Goal: Information Seeking & Learning: Learn about a topic

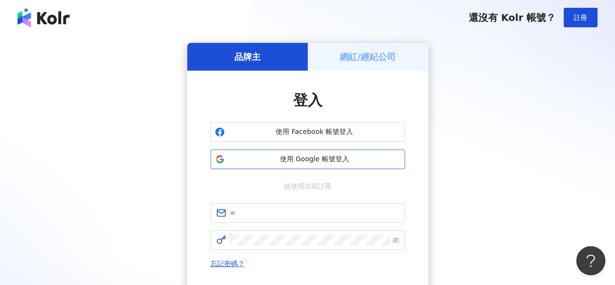
click at [335, 160] on span "使用 Google 帳號登入" at bounding box center [315, 159] width 172 height 10
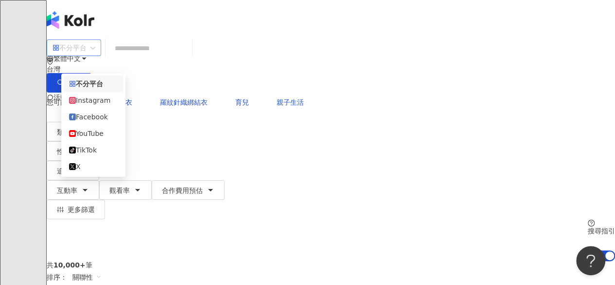
click at [87, 55] on div "不分平台" at bounding box center [70, 48] width 34 height 16
click at [99, 120] on div "Facebook" at bounding box center [93, 116] width 49 height 11
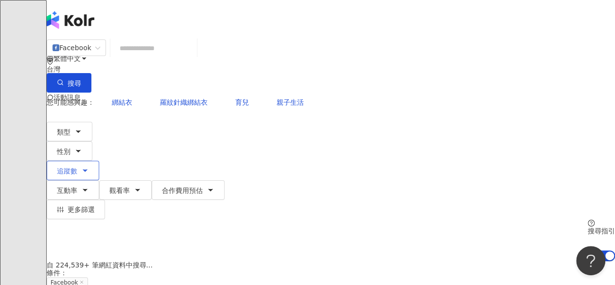
click at [99, 161] on button "追蹤數" at bounding box center [73, 170] width 53 height 19
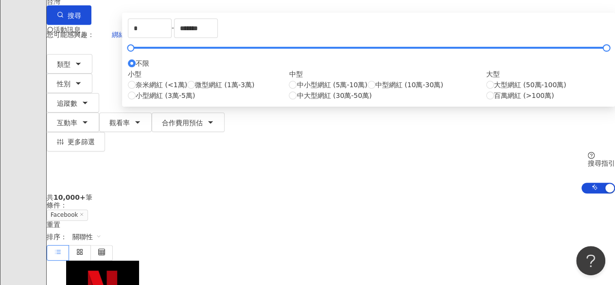
scroll to position [71, 0]
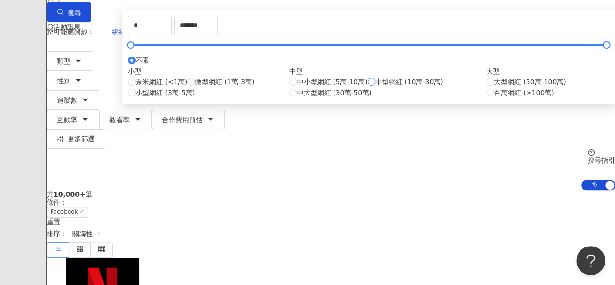
type input "******"
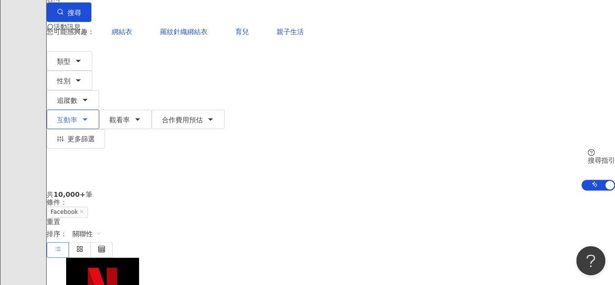
click at [87, 118] on icon "button" at bounding box center [85, 119] width 4 height 2
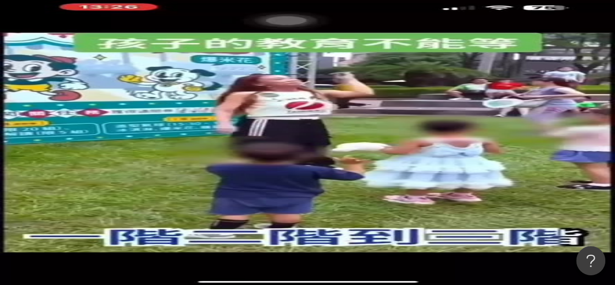
click at [505, 261] on div "AI 推薦 ： 精選優質網紅" at bounding box center [331, 266] width 569 height 10
click at [203, 186] on span "合作費用預估" at bounding box center [182, 190] width 41 height 8
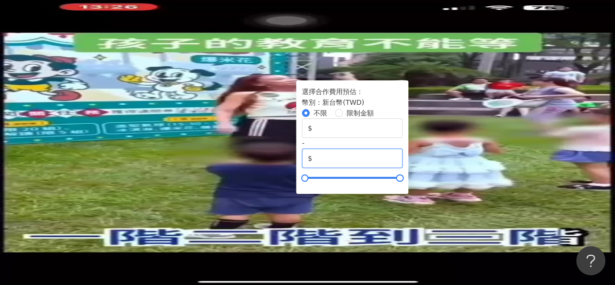
click at [397, 163] on input "*******" at bounding box center [355, 158] width 83 height 11
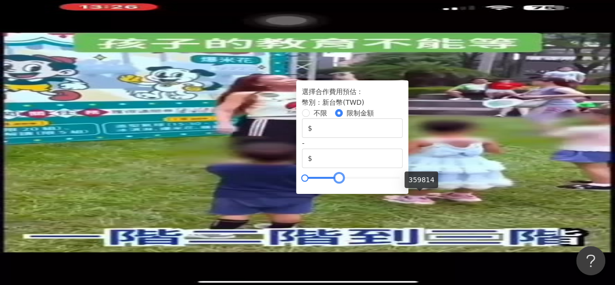
drag, startPoint x: 348, startPoint y: 196, endPoint x: 423, endPoint y: 202, distance: 75.2
click at [403, 180] on div "不限 限制金額 $ * - $ ******" at bounding box center [352, 144] width 101 height 73
click at [397, 163] on input "******" at bounding box center [355, 158] width 83 height 11
drag, startPoint x: 347, startPoint y: 197, endPoint x: 419, endPoint y: 209, distance: 73.6
click at [403, 180] on div "選擇合作費用預估 ： 幣別 ： 新台幣 ( TWD ) 不限 限制金額 $ * - $ ******" at bounding box center [352, 133] width 101 height 94
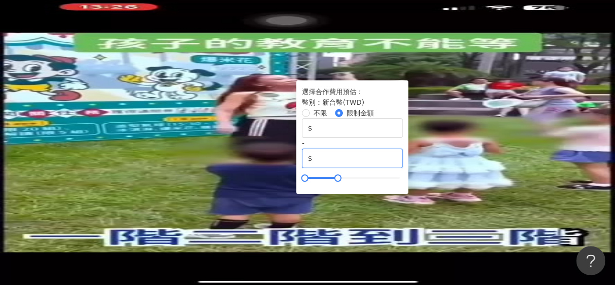
click at [397, 163] on input "******" at bounding box center [355, 158] width 83 height 11
type input "*****"
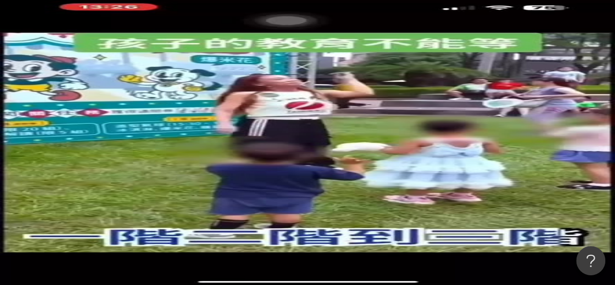
click at [495, 104] on div "您可能感興趣： 綁結衣 羅紋針織綁結衣 育兒 親子生活 類型 性別 追蹤數 互動率 觀看率 合作費用預估 更多篩選 ****** - ****** 不限 小型…" at bounding box center [331, 176] width 569 height 168
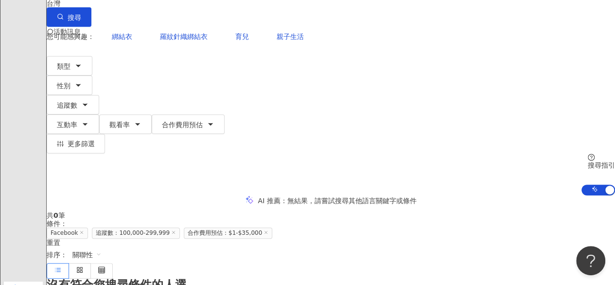
scroll to position [66, 0]
click at [269, 229] on icon at bounding box center [266, 231] width 5 height 5
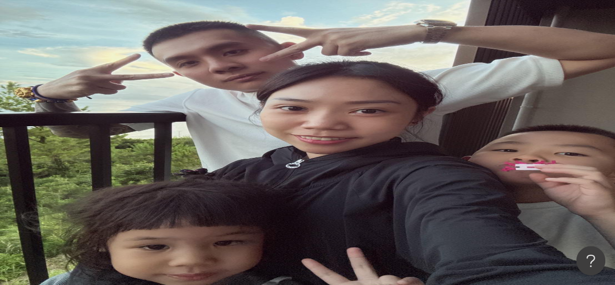
click at [99, 161] on button "追蹤數" at bounding box center [73, 170] width 53 height 19
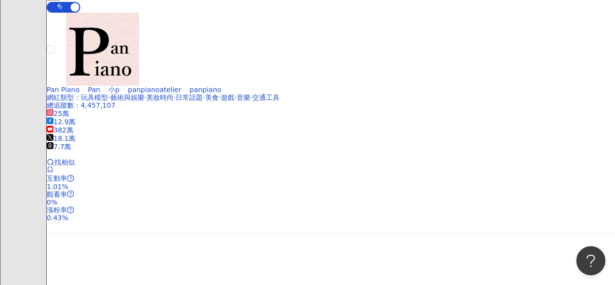
scroll to position [1709, 0]
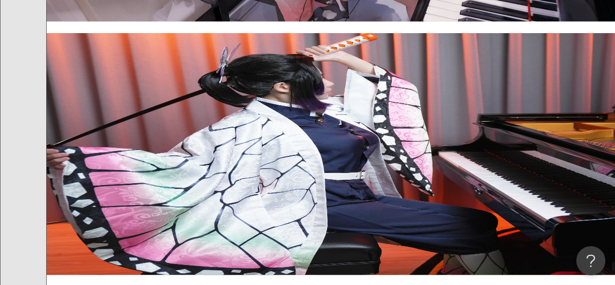
scroll to position [1937, 0]
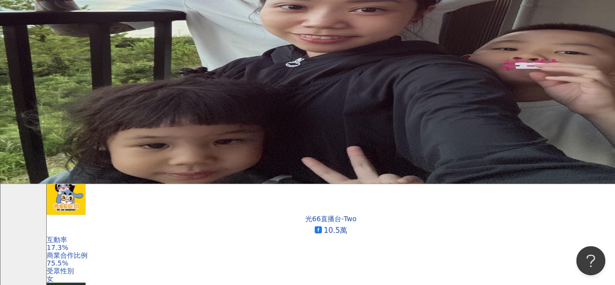
scroll to position [0, 0]
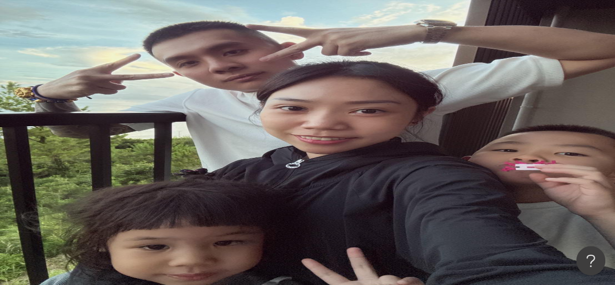
click at [74, 122] on button "類型" at bounding box center [70, 131] width 46 height 19
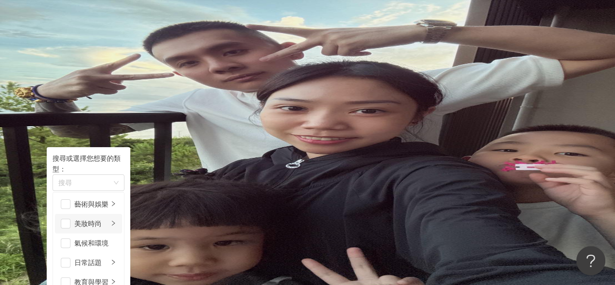
scroll to position [91, 0]
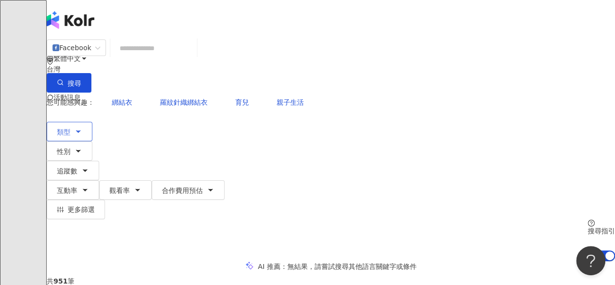
click at [82, 127] on icon "button" at bounding box center [78, 131] width 8 height 8
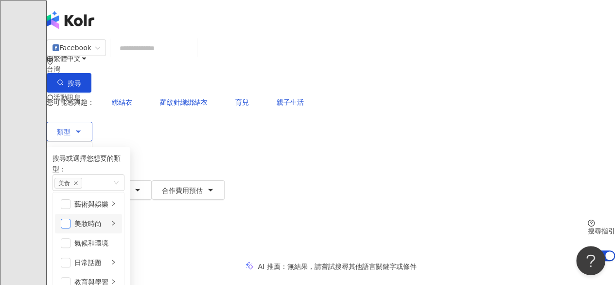
click at [71, 218] on span "button" at bounding box center [66, 223] width 10 height 10
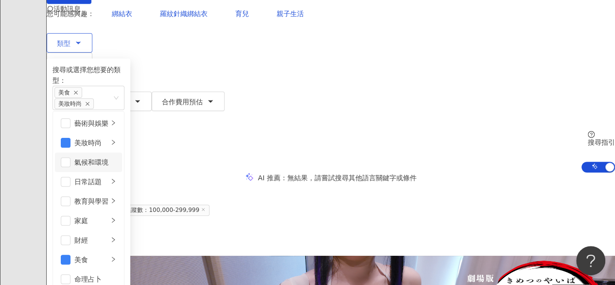
scroll to position [90, 0]
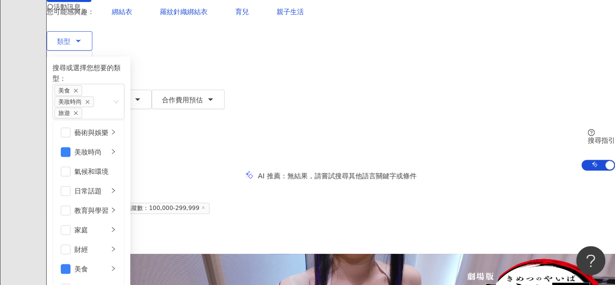
scroll to position [50, 0]
click at [71, 225] on span "button" at bounding box center [66, 230] width 10 height 10
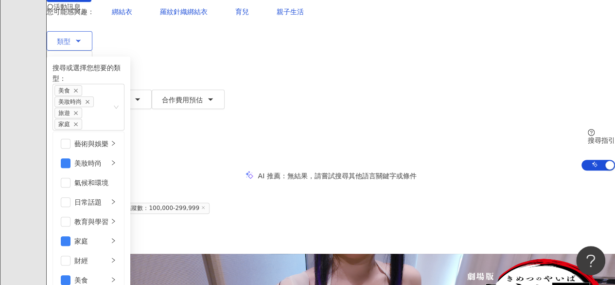
scroll to position [234, 0]
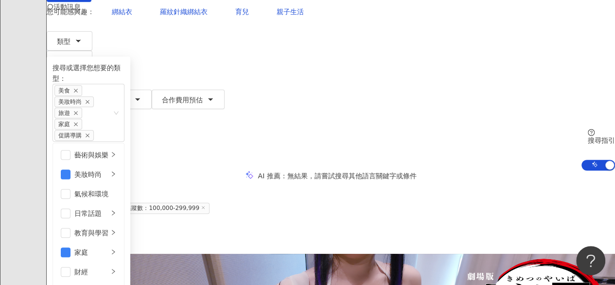
scroll to position [0, 0]
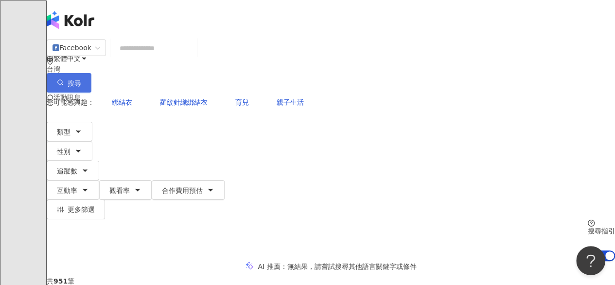
click at [64, 79] on icon "button" at bounding box center [60, 82] width 7 height 7
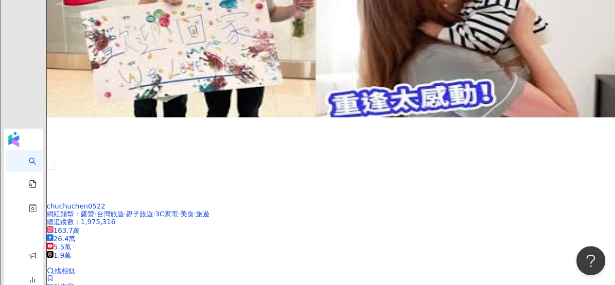
scroll to position [1619, 0]
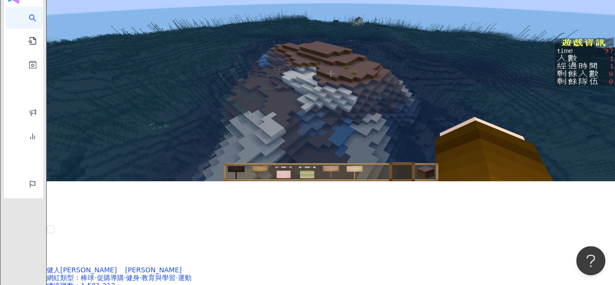
scroll to position [1784, 0]
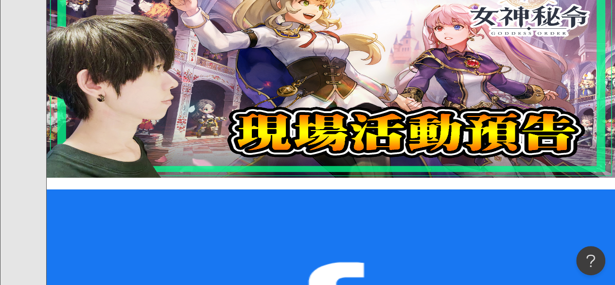
scroll to position [1359, 0]
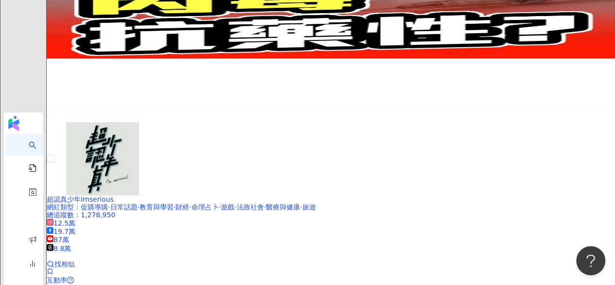
scroll to position [1668, 0]
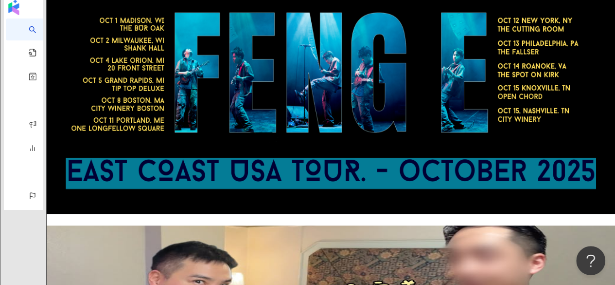
scroll to position [1738, 0]
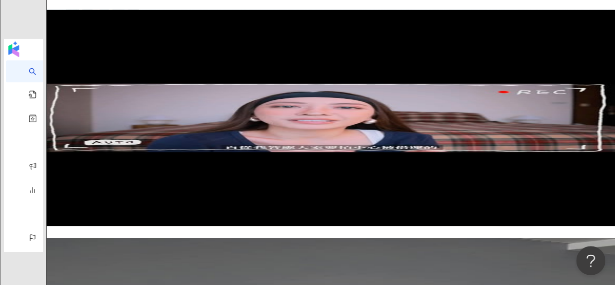
scroll to position [1732, 0]
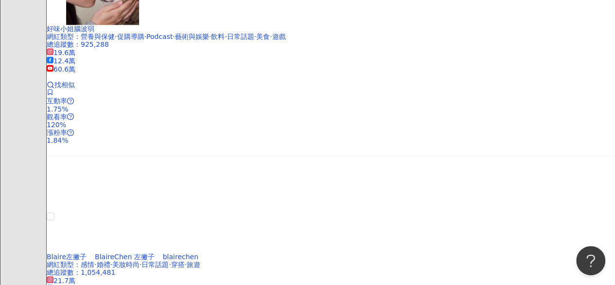
scroll to position [0, 0]
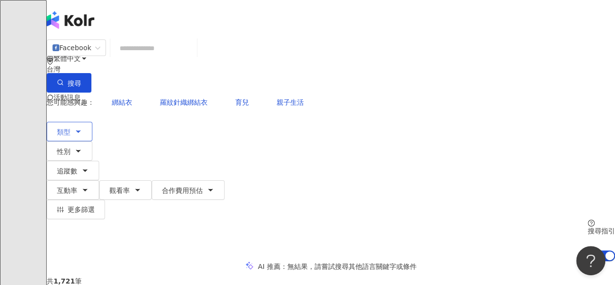
click at [71, 128] on span "類型" at bounding box center [64, 132] width 14 height 8
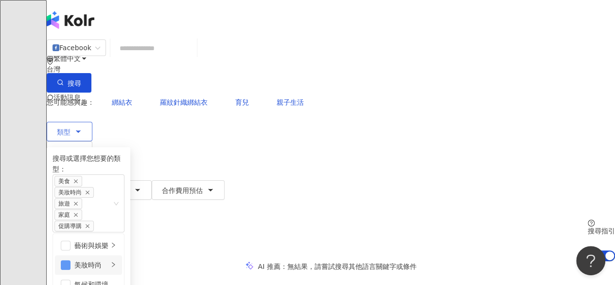
click at [71, 260] on span "button" at bounding box center [66, 265] width 10 height 10
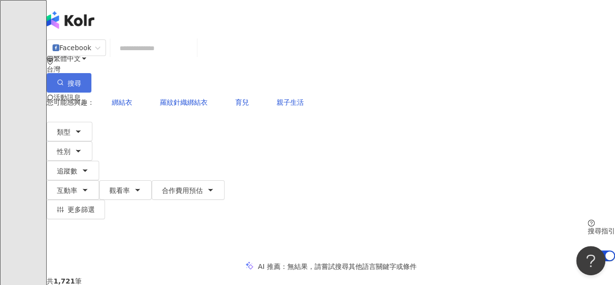
click at [81, 79] on span "搜尋" at bounding box center [75, 83] width 14 height 8
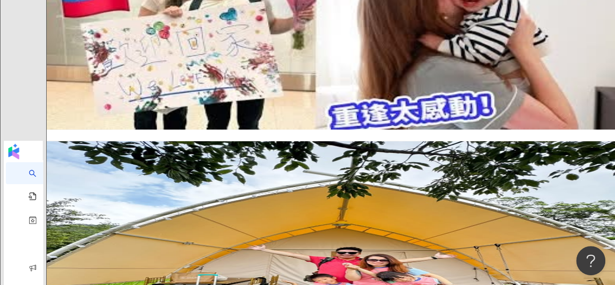
scroll to position [1609, 0]
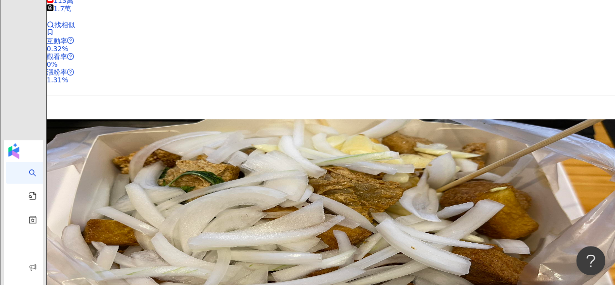
scroll to position [1663, 0]
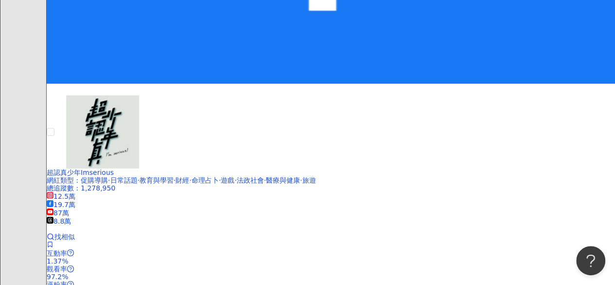
scroll to position [1471, 0]
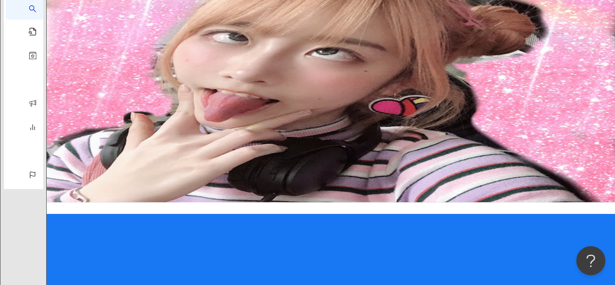
scroll to position [1769, 0]
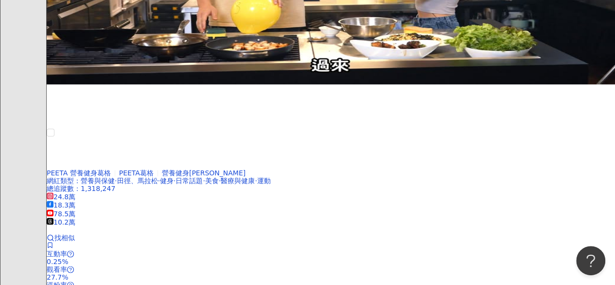
scroll to position [0, 0]
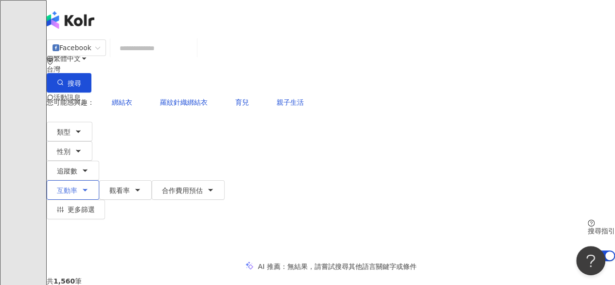
click at [77, 186] on span "互動率" at bounding box center [67, 190] width 20 height 8
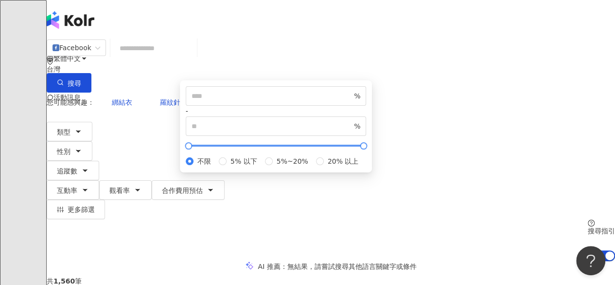
type input "****"
type input "*****"
click at [300, 148] on div at bounding box center [276, 146] width 175 height 6
click at [239, 148] on div at bounding box center [276, 146] width 175 height 6
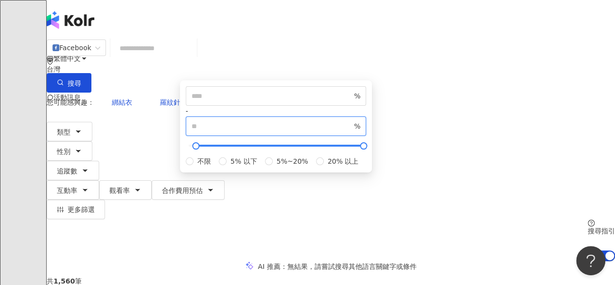
click at [352, 131] on input "*****" at bounding box center [272, 126] width 161 height 11
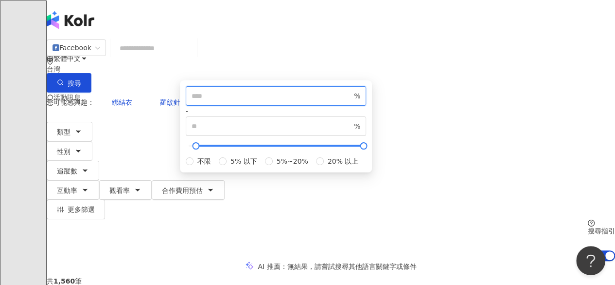
click at [279, 101] on input "***" at bounding box center [272, 95] width 161 height 11
type input "*"
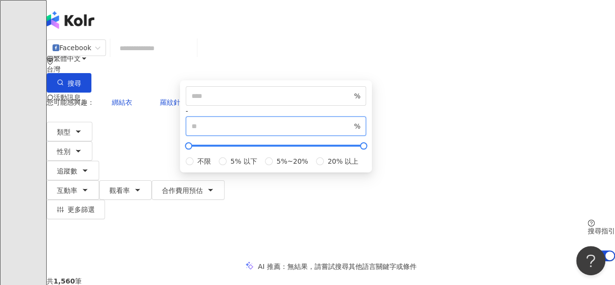
click at [352, 131] on input "*****" at bounding box center [272, 126] width 161 height 11
click at [352, 131] on input "*" at bounding box center [272, 126] width 161 height 11
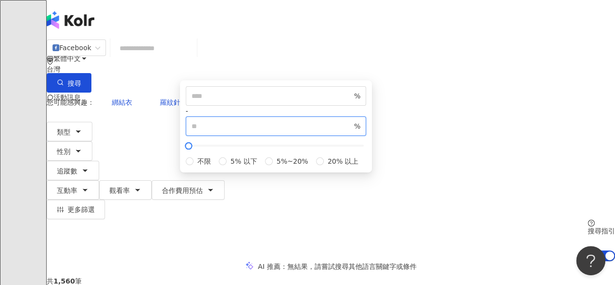
type input "*"
click at [352, 131] on input "*" at bounding box center [272, 126] width 161 height 11
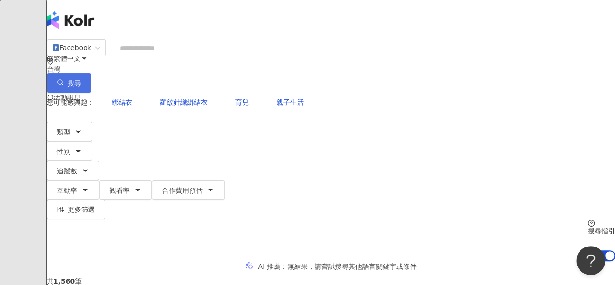
click at [64, 79] on icon "button" at bounding box center [60, 82] width 7 height 7
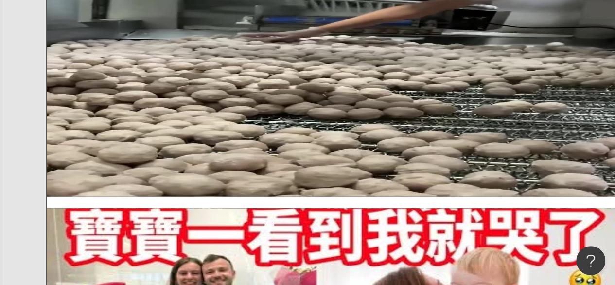
scroll to position [579, 0]
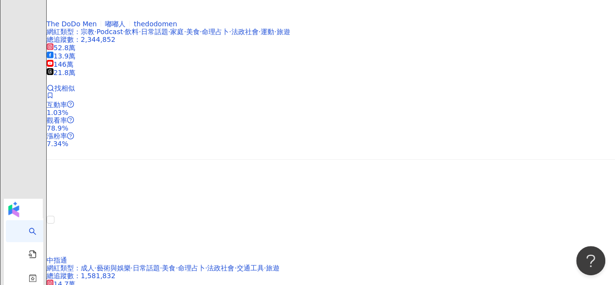
scroll to position [1628, 0]
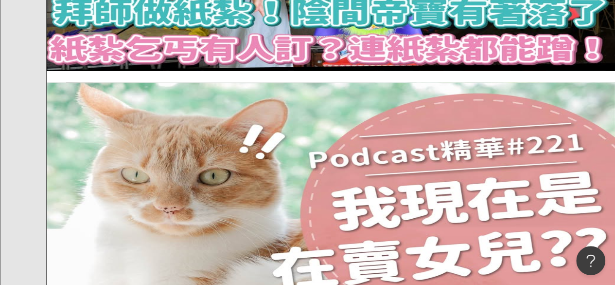
scroll to position [1399, 0]
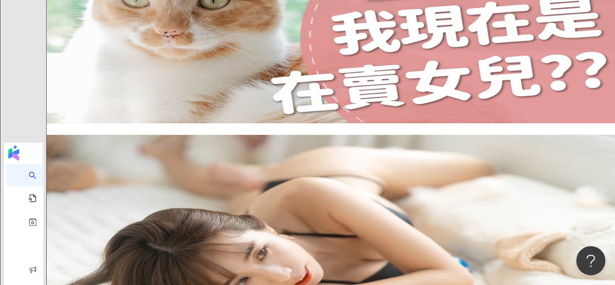
scroll to position [1619, 0]
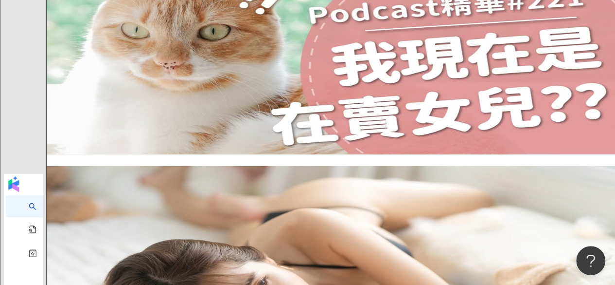
scroll to position [1567, 0]
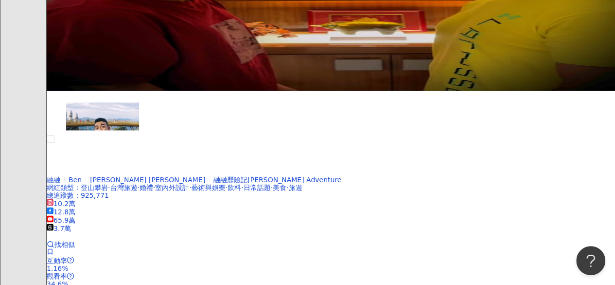
scroll to position [805, 0]
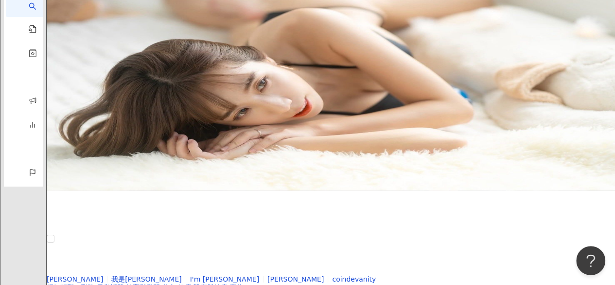
scroll to position [1692, 0]
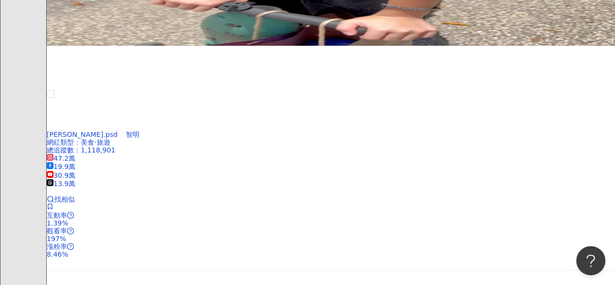
scroll to position [1470, 0]
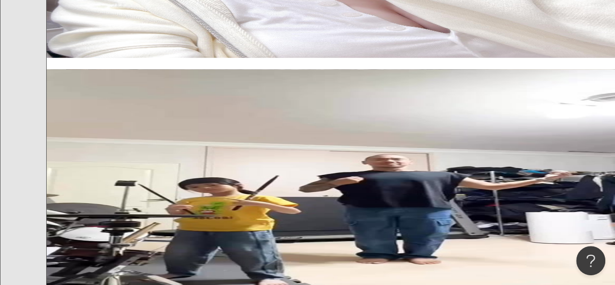
scroll to position [1202, 0]
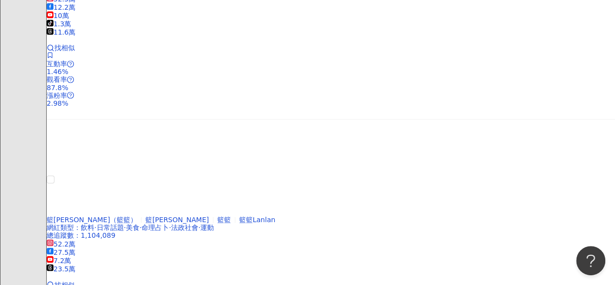
scroll to position [677, 0]
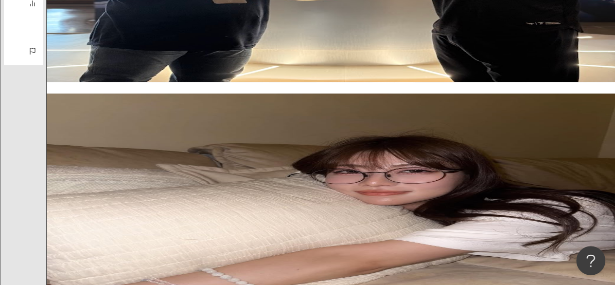
scroll to position [1700, 0]
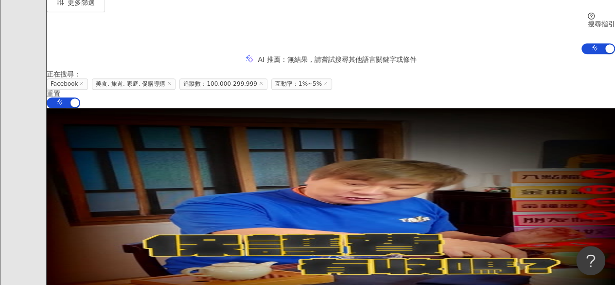
scroll to position [208, 0]
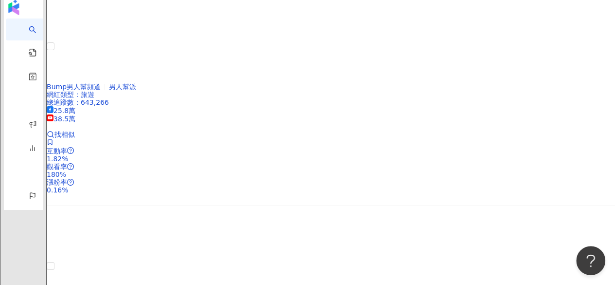
scroll to position [1718, 0]
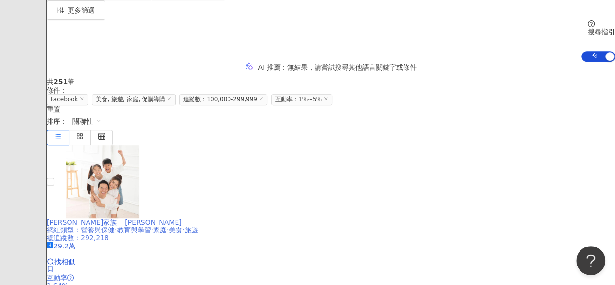
scroll to position [108, 0]
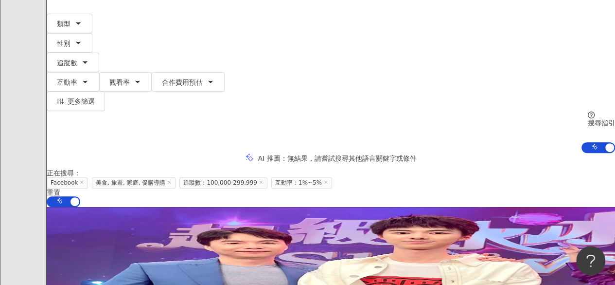
scroll to position [240, 0]
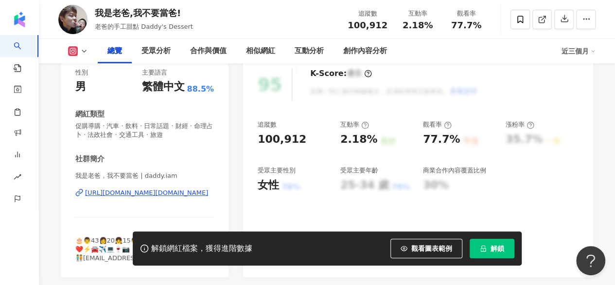
scroll to position [79, 0]
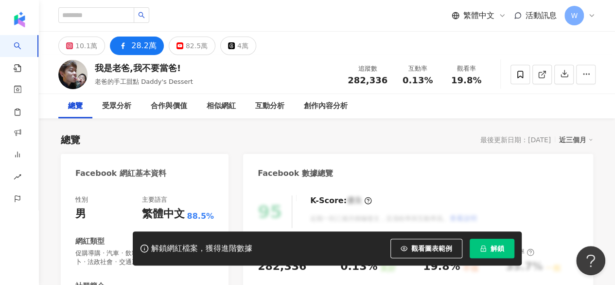
click at [135, 52] on div "28.2萬" at bounding box center [143, 46] width 25 height 14
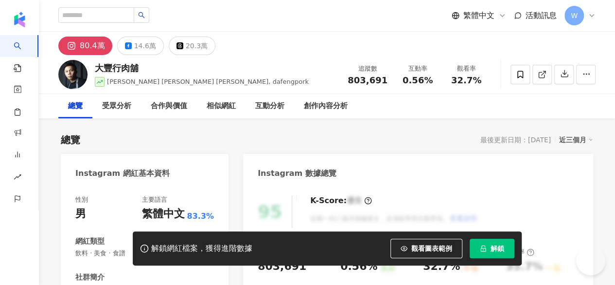
scroll to position [107, 0]
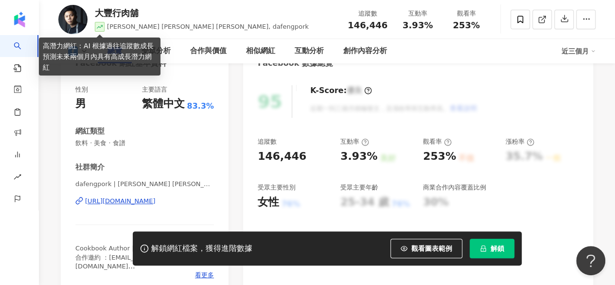
click at [101, 25] on icon at bounding box center [100, 27] width 6 height 6
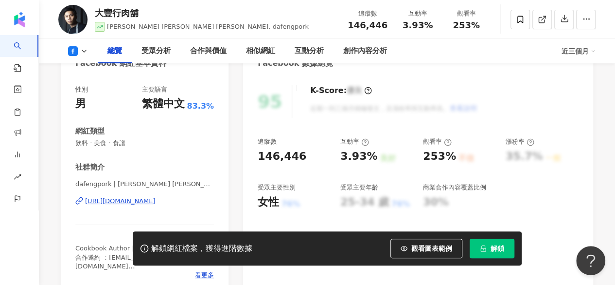
scroll to position [0, 0]
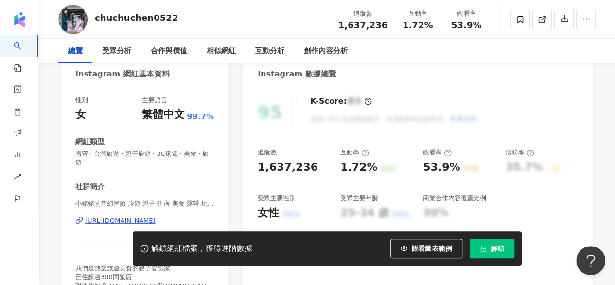
click at [132, 216] on div "https://www.instagram.com/chuchuchen0522/" at bounding box center [120, 220] width 71 height 9
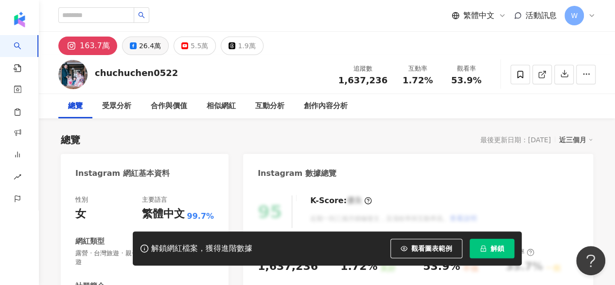
click at [139, 48] on div "26.4萬" at bounding box center [150, 46] width 22 height 14
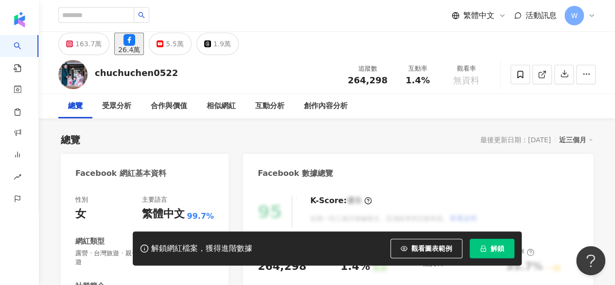
click at [138, 48] on div "26.4萬" at bounding box center [129, 50] width 22 height 8
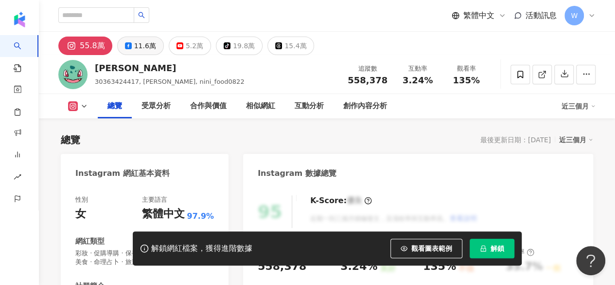
click at [138, 46] on div "11.6萬" at bounding box center [145, 46] width 22 height 14
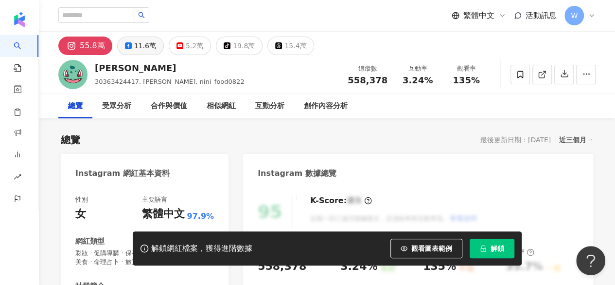
click at [138, 46] on div "11.6萬" at bounding box center [145, 46] width 22 height 14
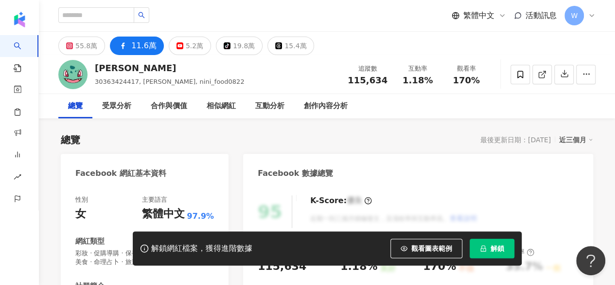
click at [84, 52] on div "55.8萬" at bounding box center [86, 46] width 22 height 14
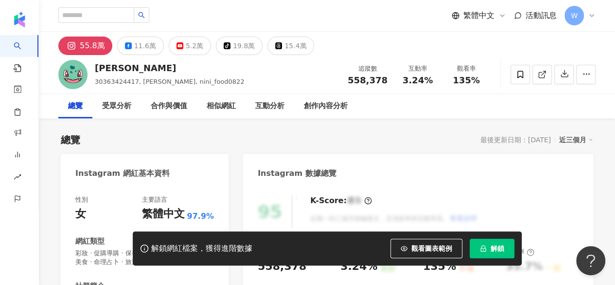
scroll to position [198, 0]
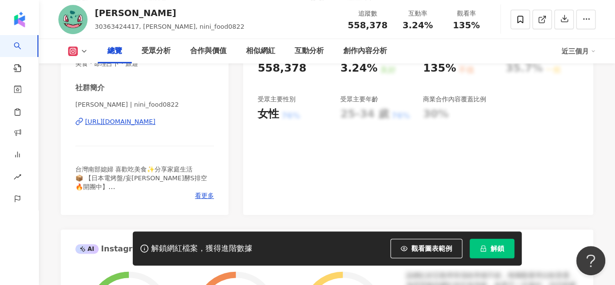
click at [156, 124] on div "https://www.instagram.com/nini_food0822/" at bounding box center [120, 121] width 71 height 9
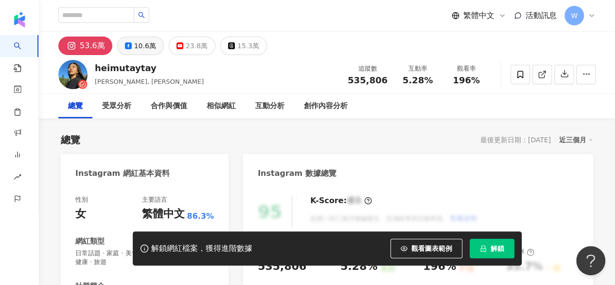
click at [134, 45] on div "10.6萬" at bounding box center [145, 46] width 22 height 14
click at [140, 45] on div "10.6萬" at bounding box center [145, 46] width 22 height 14
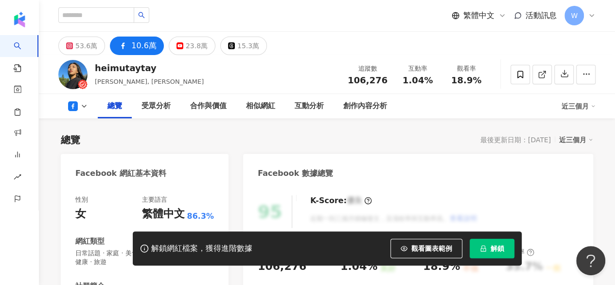
scroll to position [163, 0]
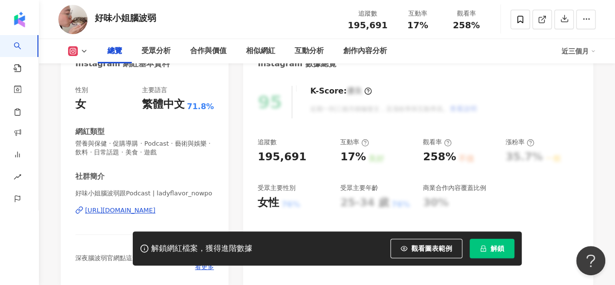
drag, startPoint x: 190, startPoint y: 150, endPoint x: 138, endPoint y: 49, distance: 114.0
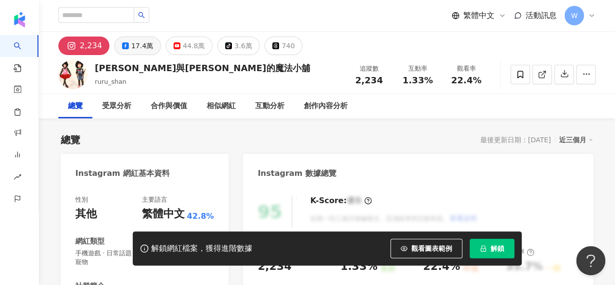
click at [140, 46] on div "17.4萬" at bounding box center [142, 46] width 22 height 14
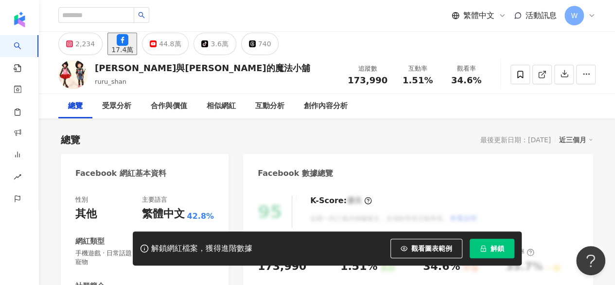
click at [78, 46] on div "2,234" at bounding box center [84, 44] width 19 height 14
click at [78, 46] on button "2,234" at bounding box center [80, 44] width 44 height 22
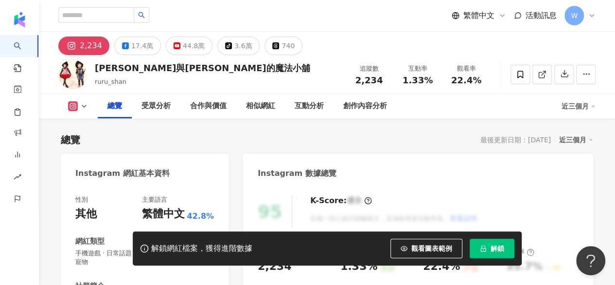
scroll to position [151, 0]
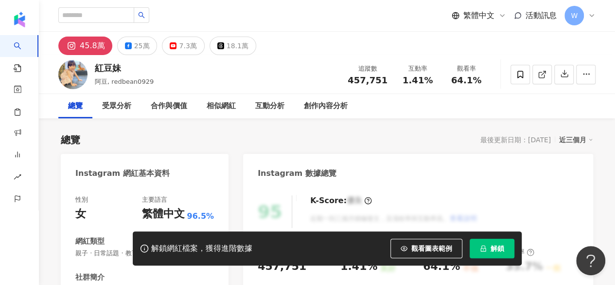
click at [136, 50] on div "25萬" at bounding box center [142, 46] width 16 height 14
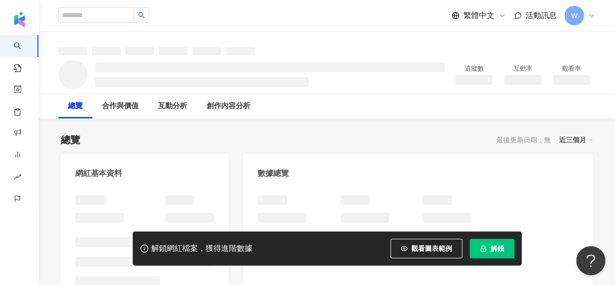
scroll to position [169, 0]
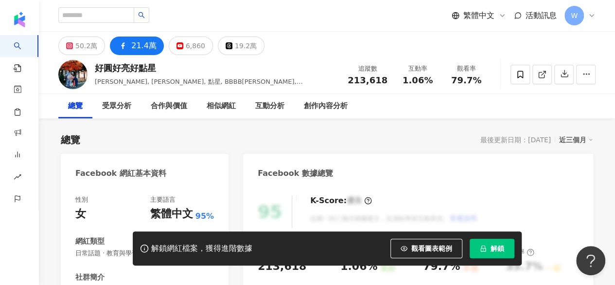
scroll to position [125, 0]
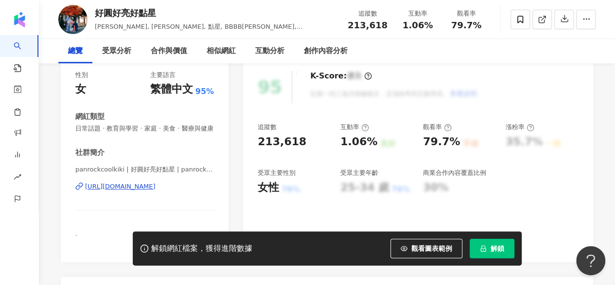
click at [156, 191] on div "https://www.facebook.com/522087461456001" at bounding box center [120, 186] width 71 height 9
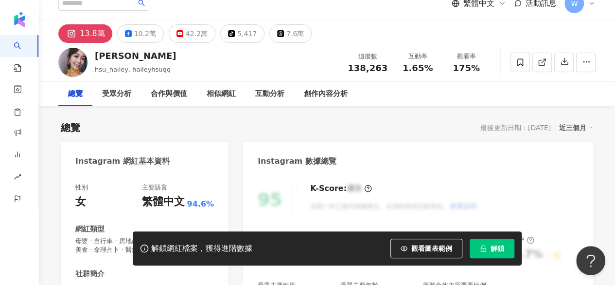
scroll to position [13, 0]
click at [142, 36] on div "10.2萬" at bounding box center [145, 33] width 22 height 14
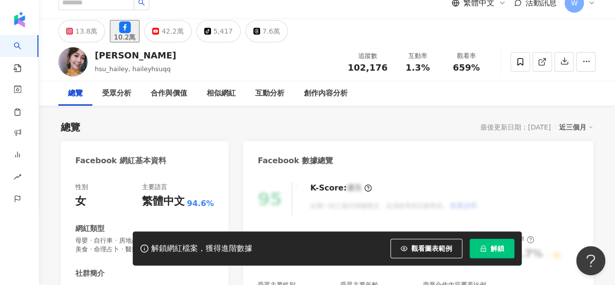
click at [136, 36] on div "10.2萬" at bounding box center [125, 37] width 22 height 8
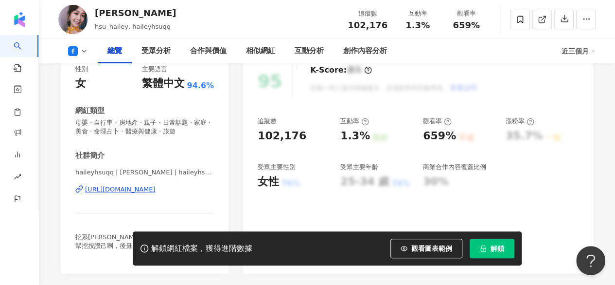
click at [156, 191] on div "https://www.facebook.com/106875853991390" at bounding box center [120, 189] width 71 height 9
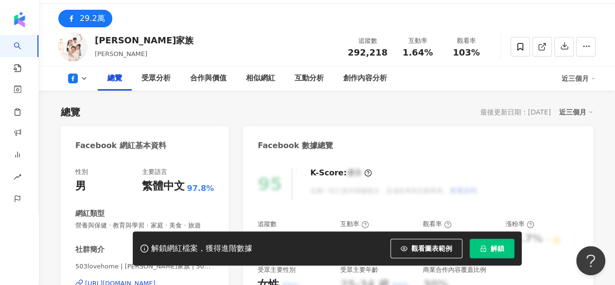
scroll to position [172, 0]
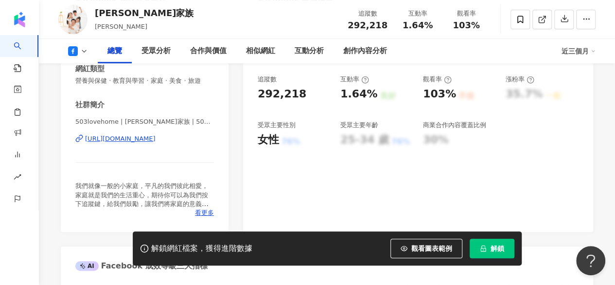
click at [156, 140] on div "[URL][DOMAIN_NAME]" at bounding box center [120, 138] width 71 height 9
